Goal: Communication & Community: Answer question/provide support

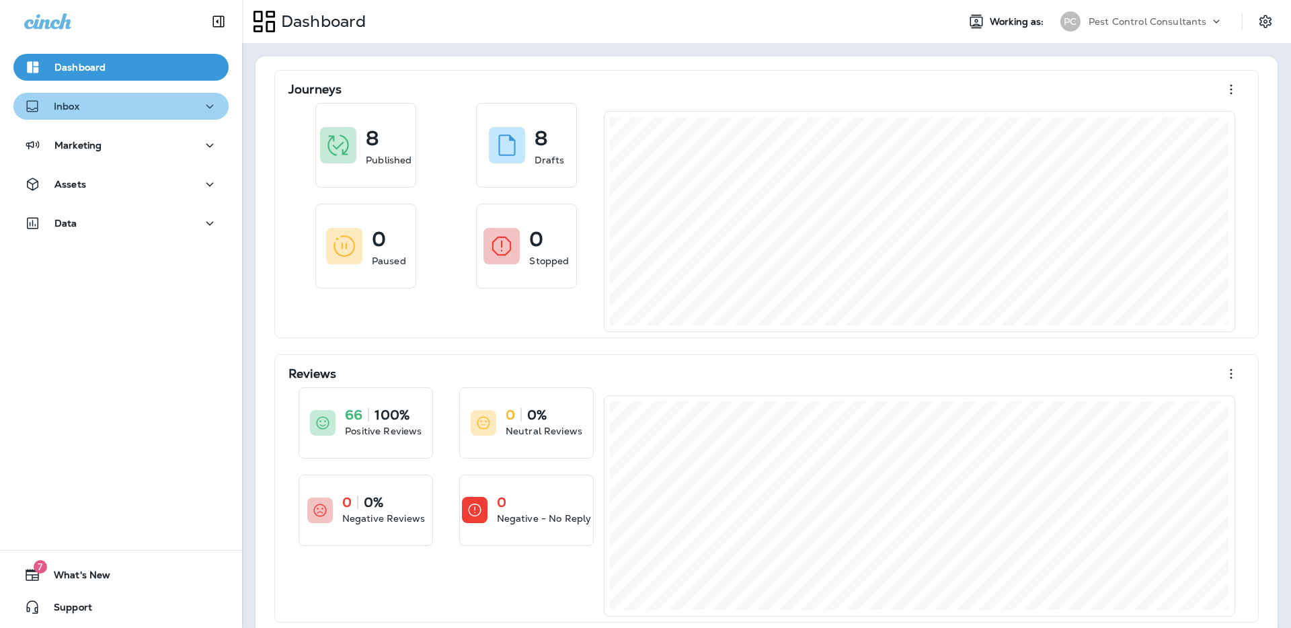
click at [188, 108] on div "Inbox" at bounding box center [121, 106] width 194 height 17
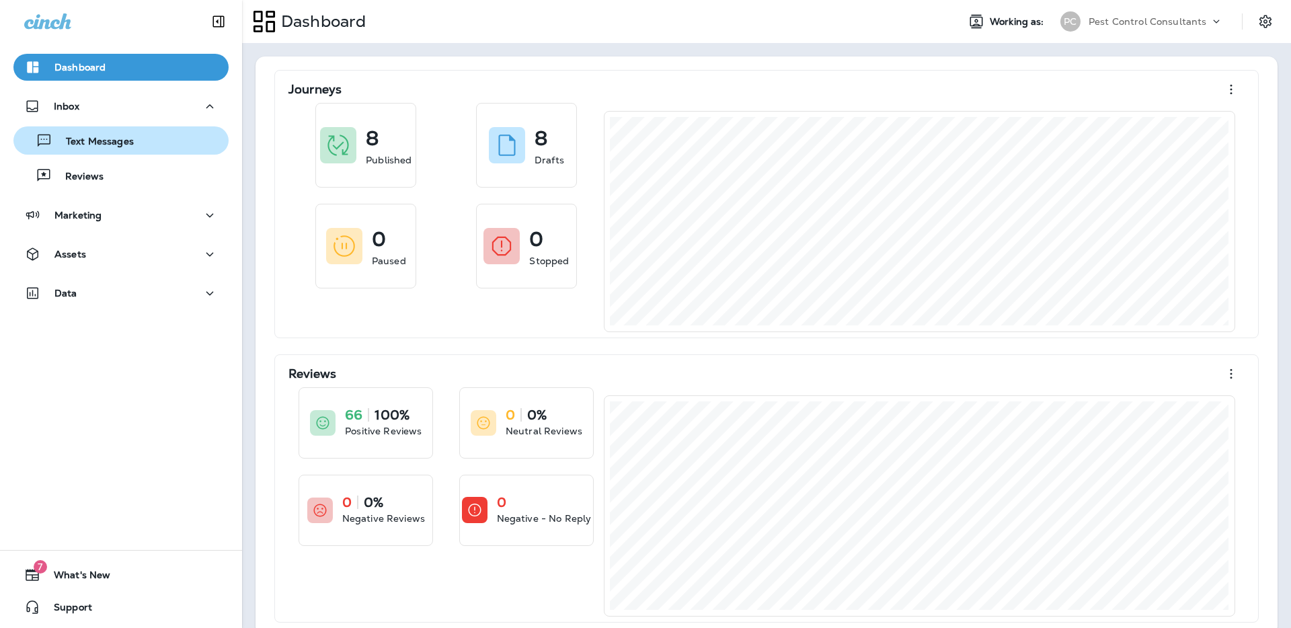
click at [146, 143] on div "Text Messages" at bounding box center [121, 140] width 204 height 20
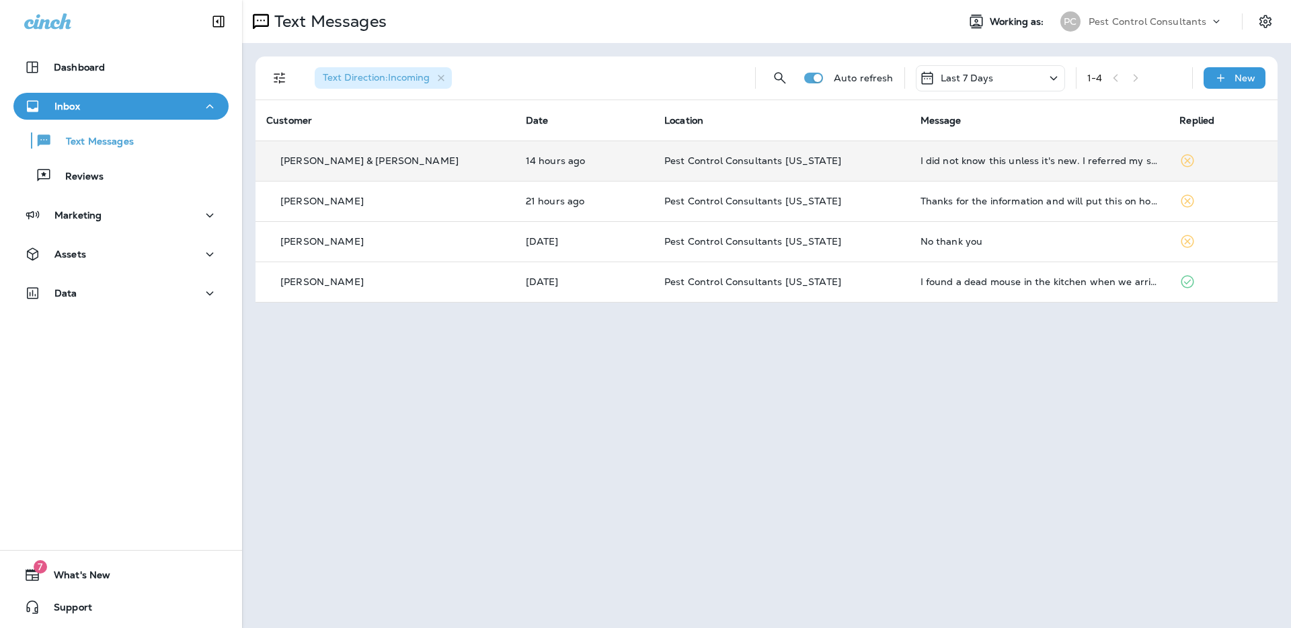
click at [380, 167] on div "[PERSON_NAME] & [PERSON_NAME]" at bounding box center [385, 161] width 238 height 14
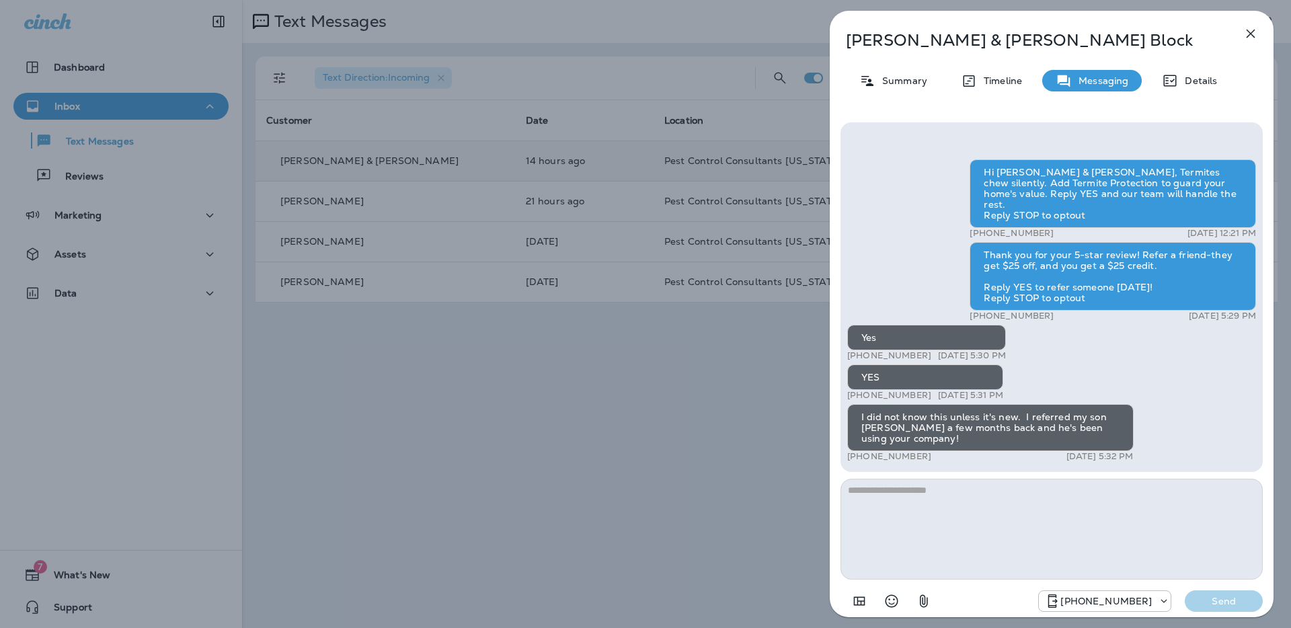
click at [572, 335] on div "[PERSON_NAME] & [PERSON_NAME] Summary Timeline Messaging Details Hi [PERSON_NAM…" at bounding box center [645, 314] width 1291 height 628
